Goal: Entertainment & Leisure: Consume media (video, audio)

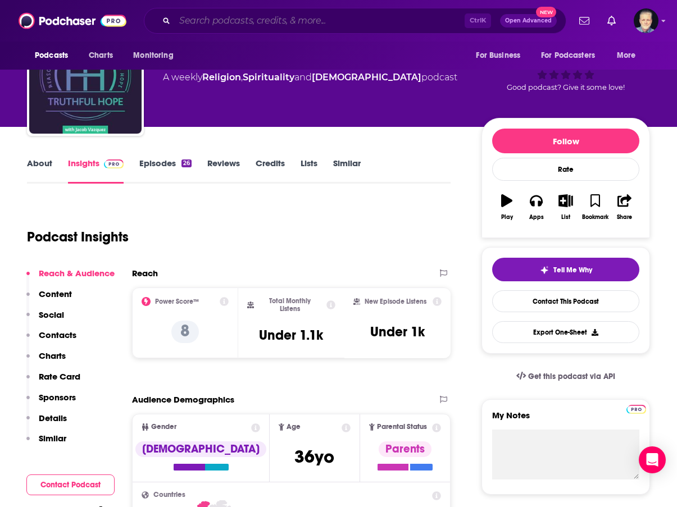
click at [305, 18] on input "Search podcasts, credits, & more..." at bounding box center [320, 21] width 290 height 18
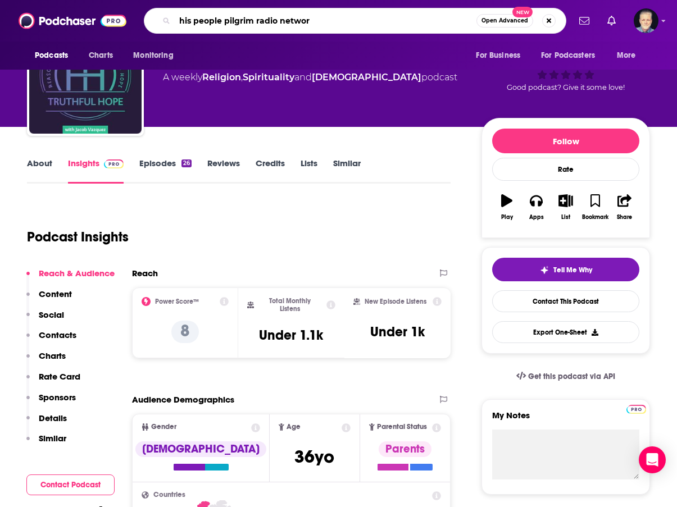
type input "his people pilgrim radio network"
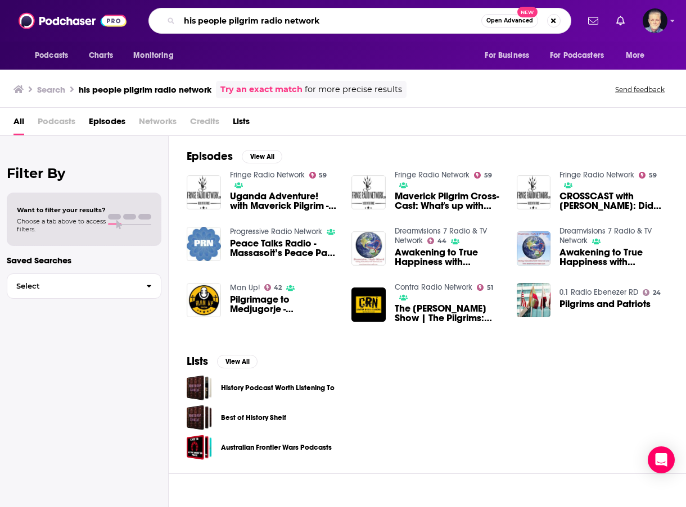
drag, startPoint x: 332, startPoint y: 19, endPoint x: 226, endPoint y: 20, distance: 105.1
click at [226, 20] on input "his people pilgrim radio network" at bounding box center [330, 21] width 302 height 18
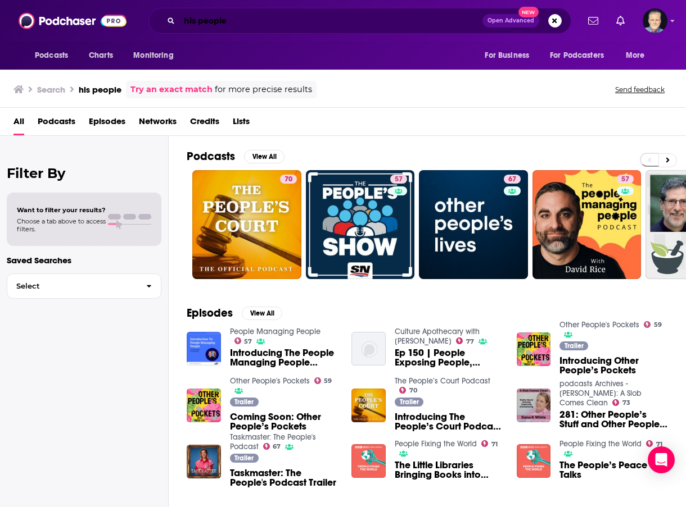
click at [221, 25] on input "his people" at bounding box center [330, 21] width 303 height 18
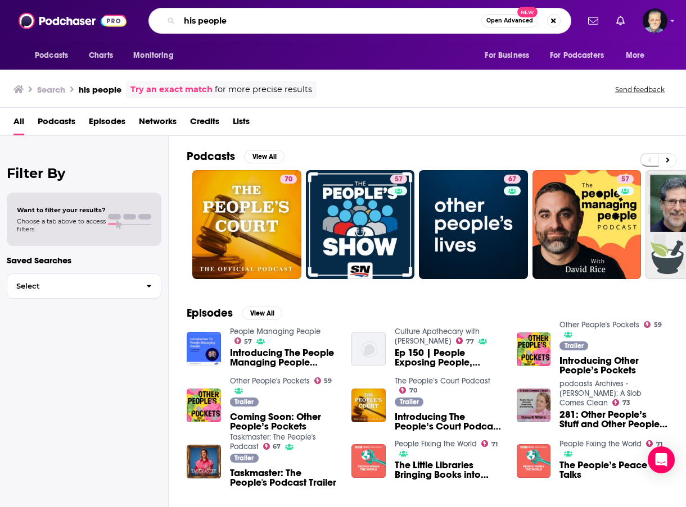
click at [221, 25] on input "his people" at bounding box center [330, 21] width 302 height 18
drag, startPoint x: 221, startPoint y: 25, endPoint x: 211, endPoint y: 16, distance: 13.1
click at [220, 24] on input "his people" at bounding box center [330, 21] width 302 height 18
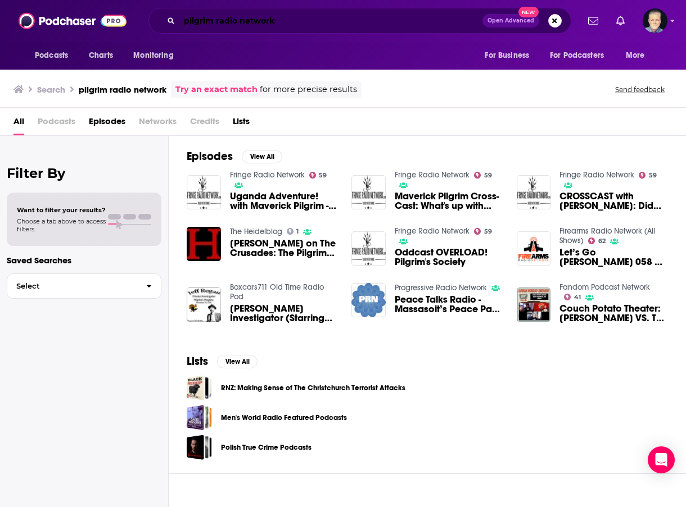
click at [300, 28] on input "pilgrim radio network" at bounding box center [330, 21] width 303 height 18
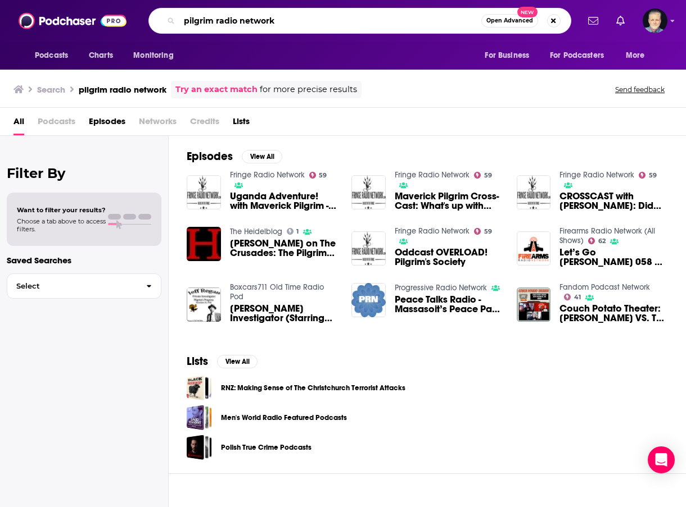
click at [300, 28] on input "pilgrim radio network" at bounding box center [330, 21] width 302 height 18
type input "truthful hope"
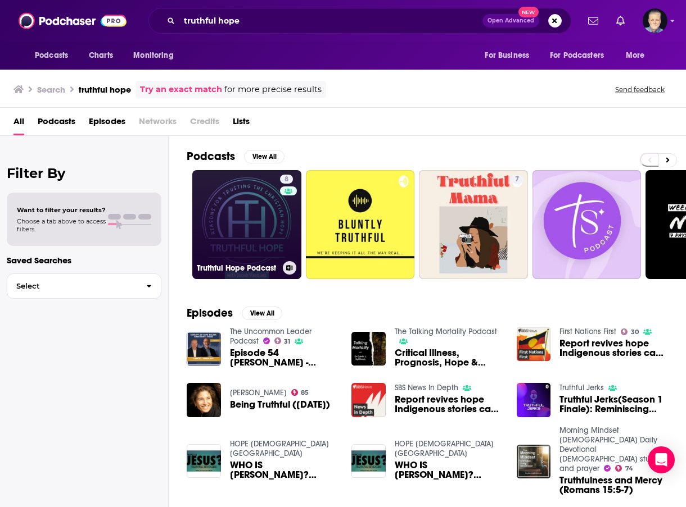
click at [237, 240] on link "8 Truthful Hope Podcast" at bounding box center [246, 224] width 109 height 109
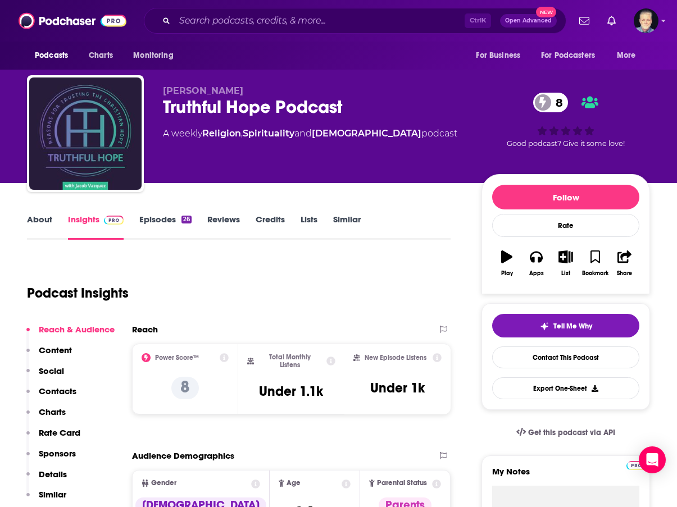
click at [158, 215] on link "Episodes 26" at bounding box center [165, 227] width 52 height 26
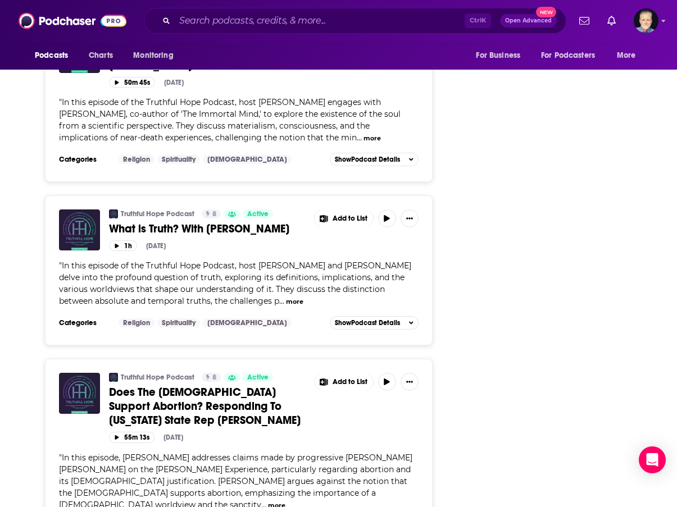
scroll to position [1686, 0]
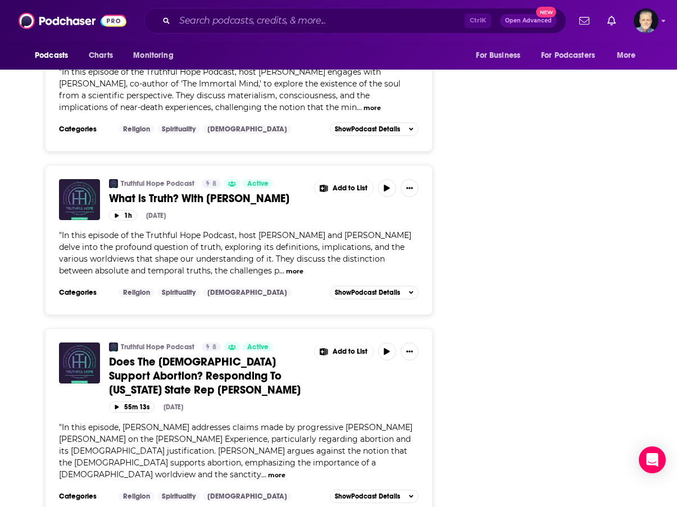
click at [189, 355] on span "Does The [DEMOGRAPHIC_DATA] Support Abortion? Responding To [US_STATE] State Re…" at bounding box center [205, 376] width 192 height 42
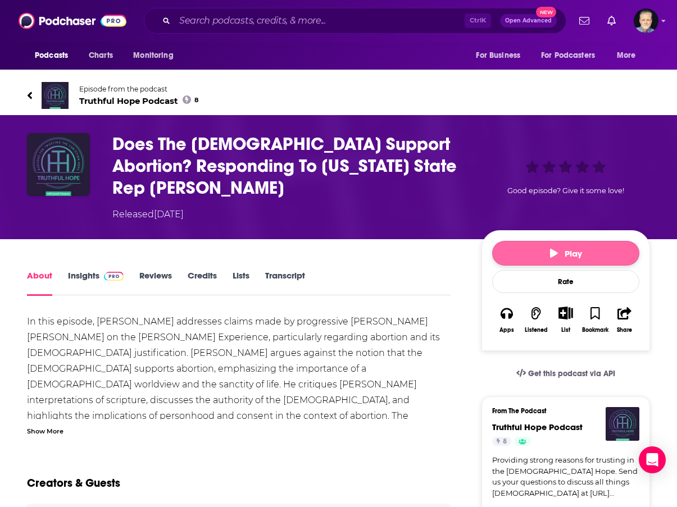
click at [560, 256] on span "Play" at bounding box center [566, 253] width 32 height 11
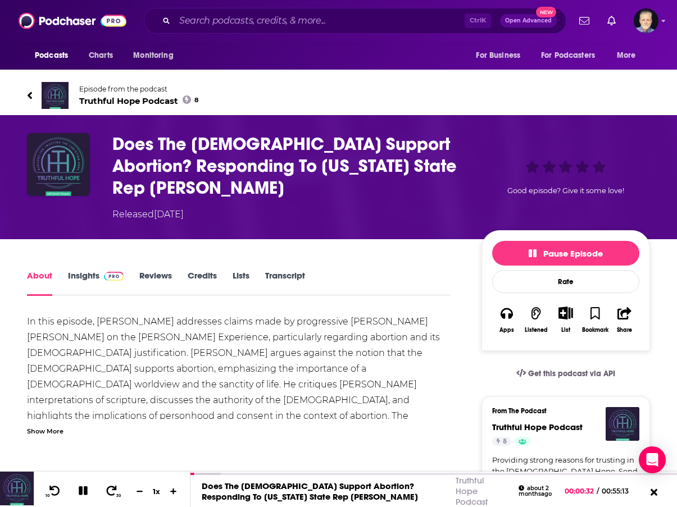
click at [30, 94] on icon at bounding box center [30, 95] width 4 height 7
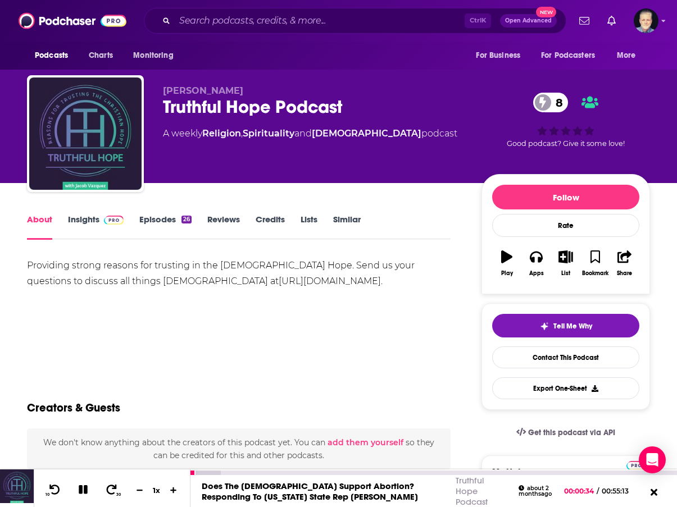
click at [83, 491] on icon at bounding box center [83, 490] width 13 height 10
click at [156, 218] on link "Episodes 26" at bounding box center [165, 227] width 52 height 26
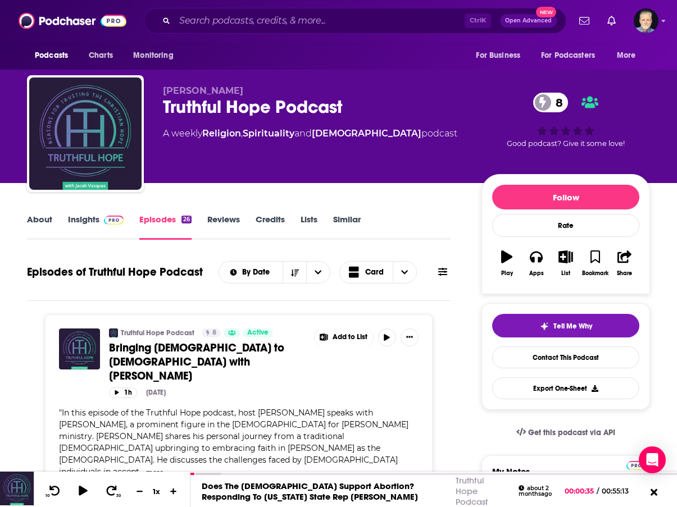
scroll to position [56, 0]
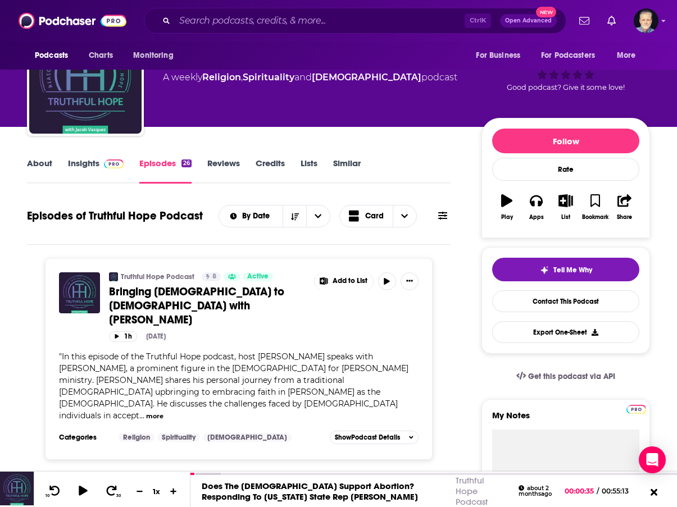
click at [216, 294] on span "Bringing [DEMOGRAPHIC_DATA] to [DEMOGRAPHIC_DATA] with [PERSON_NAME]" at bounding box center [196, 306] width 175 height 42
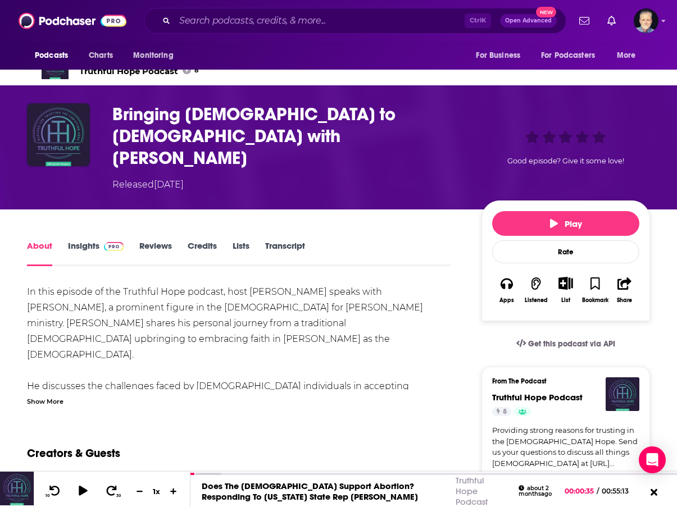
scroll to position [56, 0]
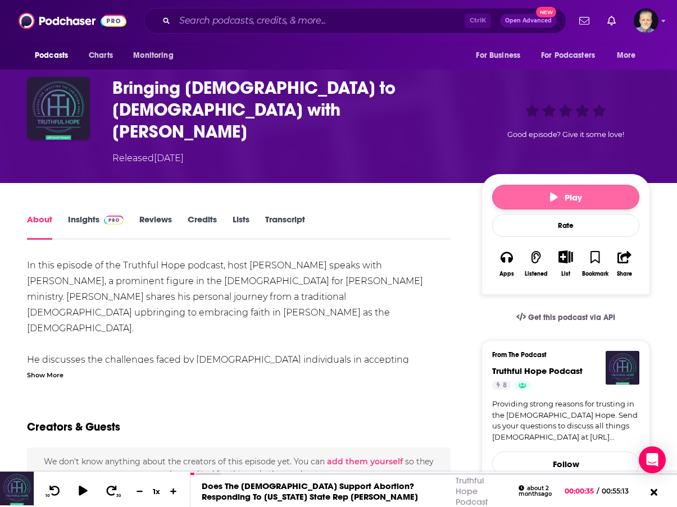
click at [573, 192] on span "Play" at bounding box center [566, 197] width 32 height 11
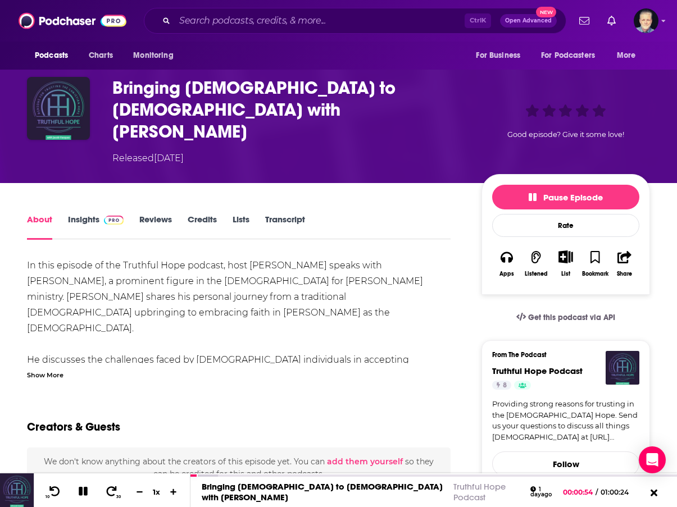
click at [51, 369] on div "Show More" at bounding box center [45, 374] width 37 height 11
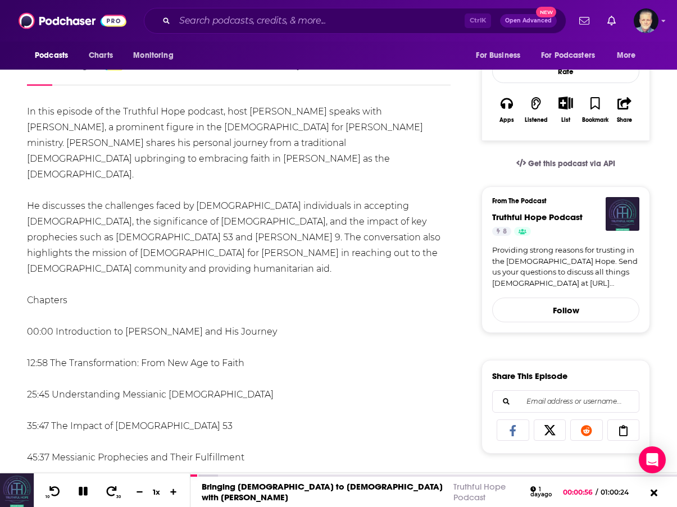
scroll to position [337, 0]
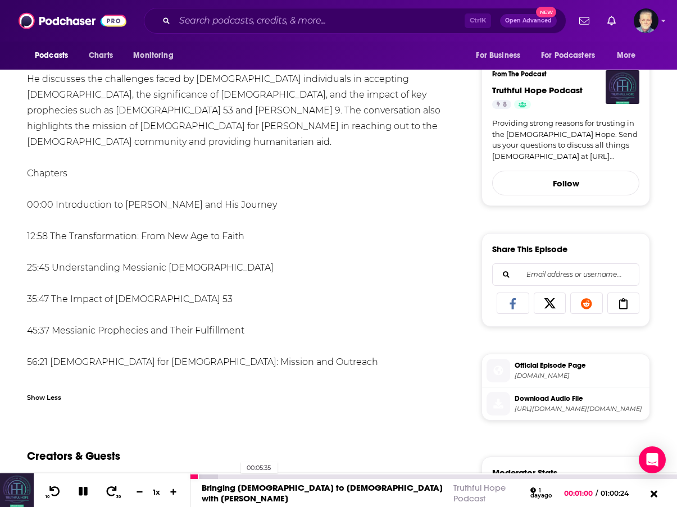
click at [235, 475] on div "00:05:35" at bounding box center [433, 477] width 487 height 4
click at [83, 495] on icon at bounding box center [83, 492] width 13 height 10
